Goal: Information Seeking & Learning: Learn about a topic

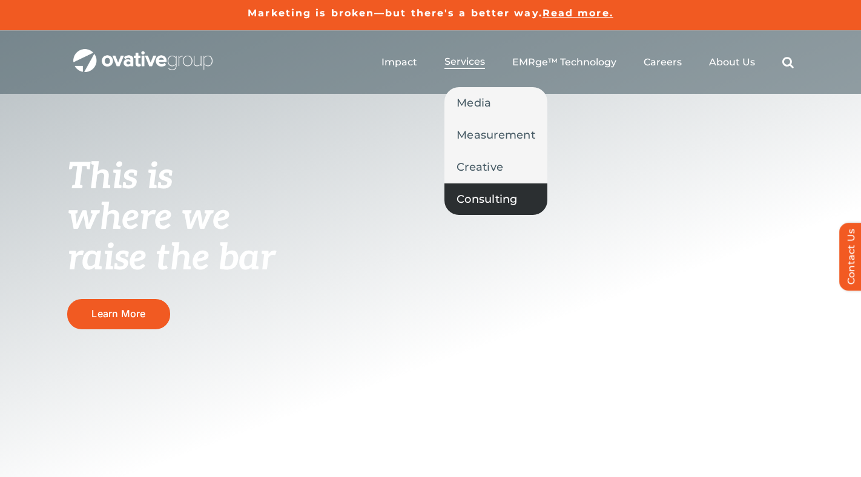
click at [492, 193] on span "Consulting" at bounding box center [486, 199] width 61 height 17
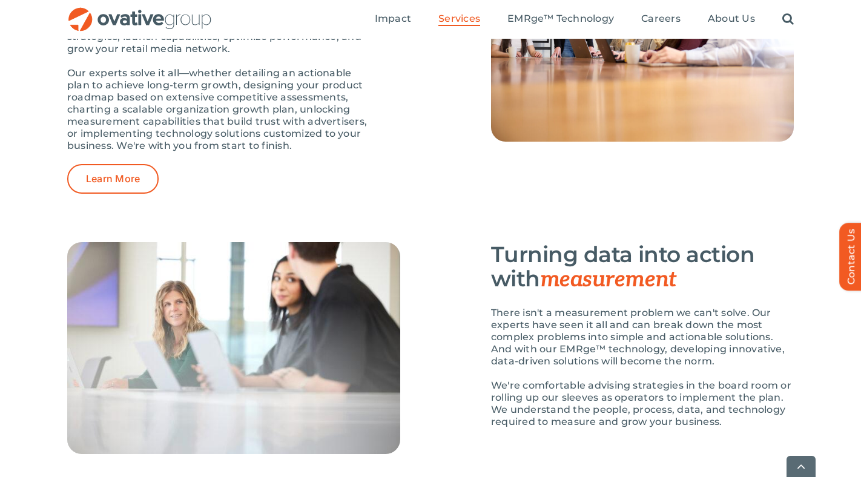
scroll to position [1968, 0]
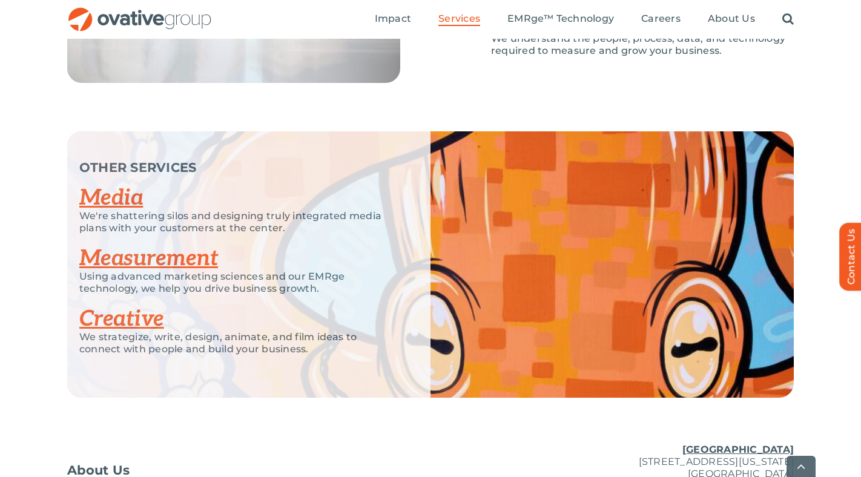
click at [149, 324] on link "Creative" at bounding box center [121, 319] width 85 height 27
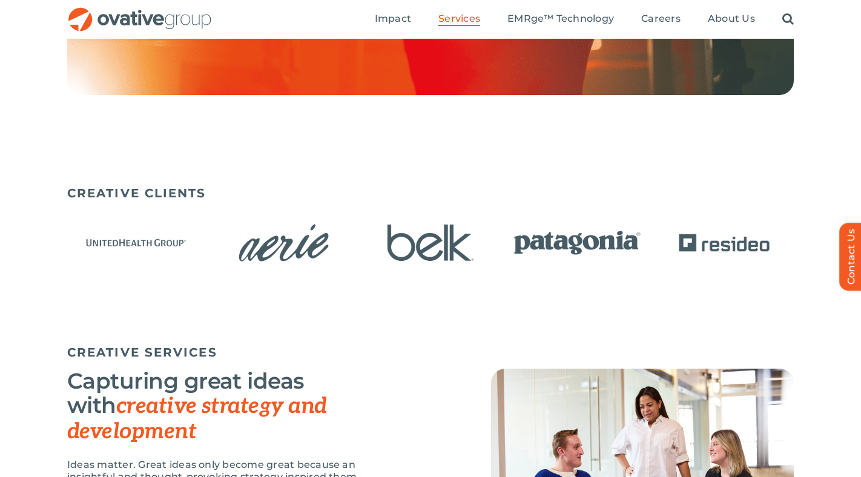
scroll to position [659, 0]
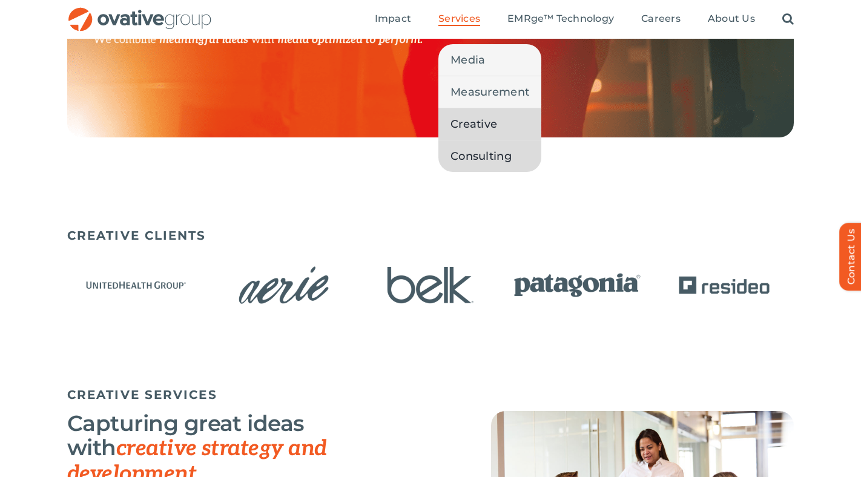
click at [476, 159] on span "Consulting" at bounding box center [480, 156] width 61 height 17
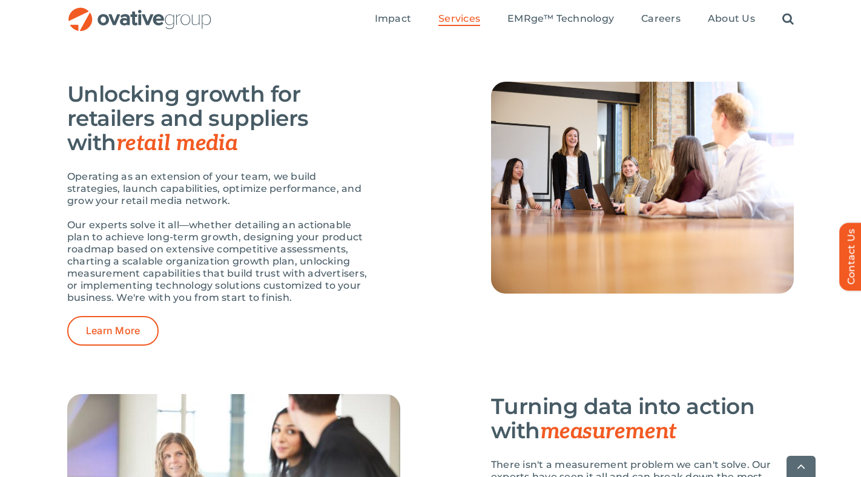
scroll to position [1818, 0]
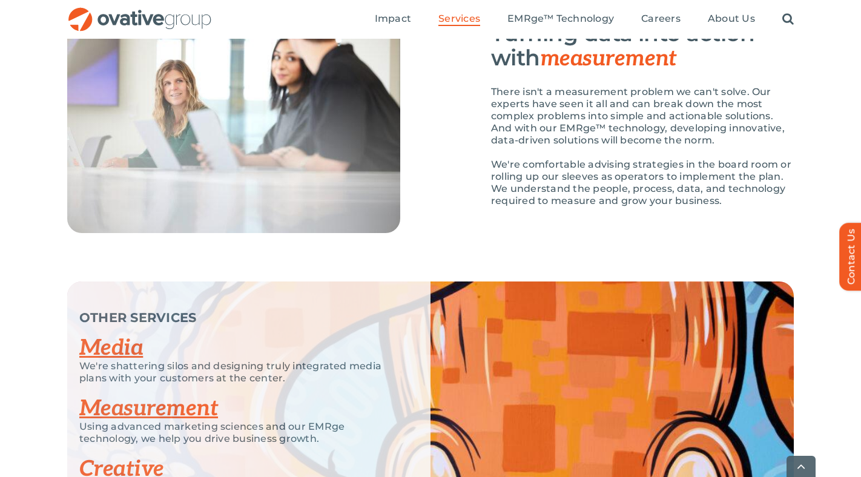
click at [423, 228] on div at bounding box center [248, 127] width 363 height 212
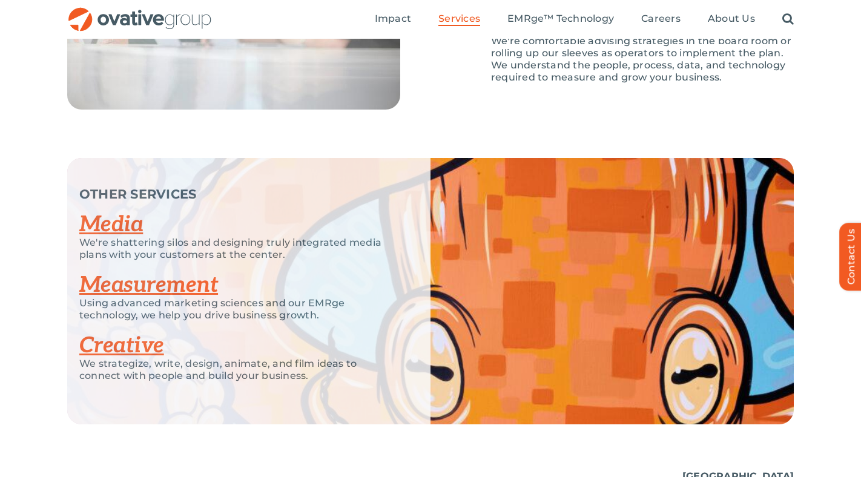
scroll to position [1940, 0]
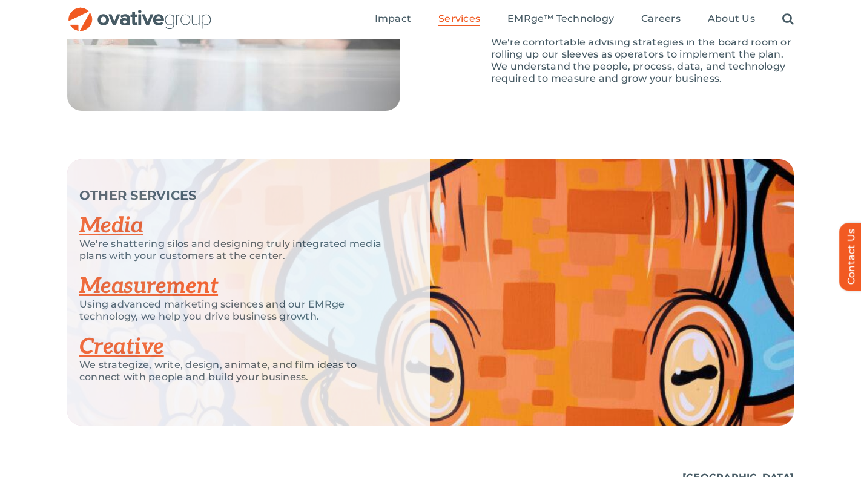
click at [136, 355] on link "Creative" at bounding box center [121, 347] width 85 height 27
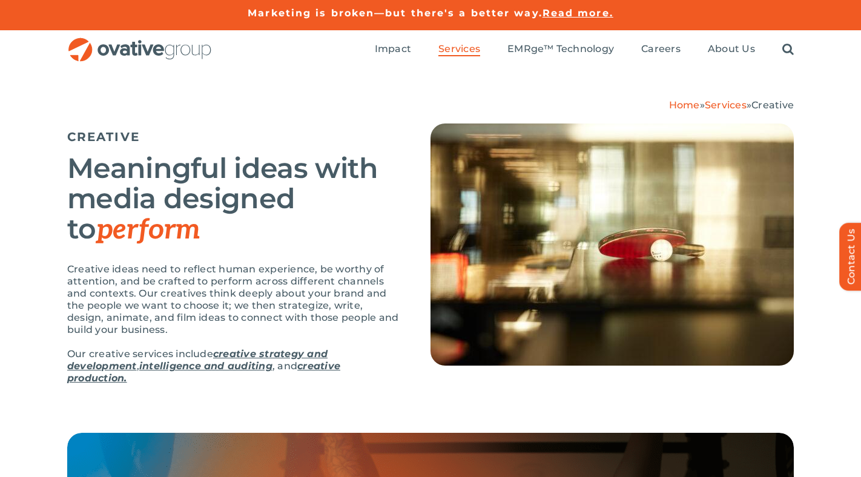
drag, startPoint x: 214, startPoint y: 354, endPoint x: 139, endPoint y: 361, distance: 75.4
click at [139, 361] on p "Our creative services include creative strategy and development , intelligence …" at bounding box center [233, 366] width 333 height 36
drag, startPoint x: 138, startPoint y: 366, endPoint x: 216, endPoint y: 352, distance: 79.2
click at [216, 352] on p "Our creative services include creative strategy and development , intelligence …" at bounding box center [233, 366] width 333 height 36
copy p "creative strategy and development ,"
